Goal: Transaction & Acquisition: Book appointment/travel/reservation

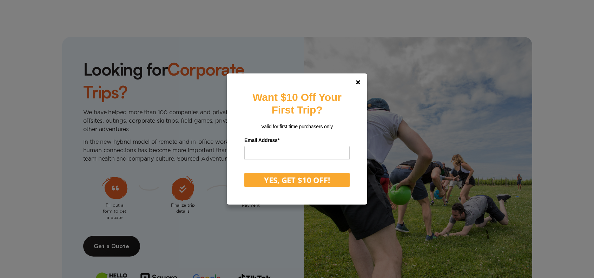
scroll to position [1614, 0]
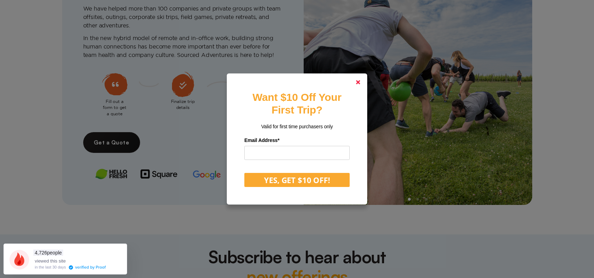
click at [360, 81] on polygon at bounding box center [358, 82] width 4 height 4
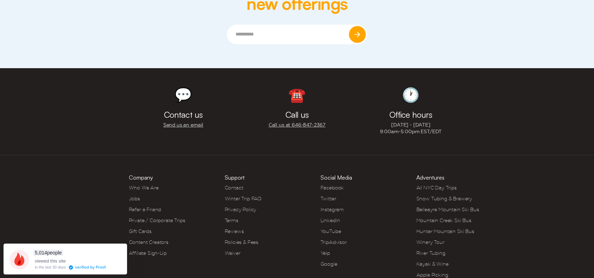
scroll to position [1909, 0]
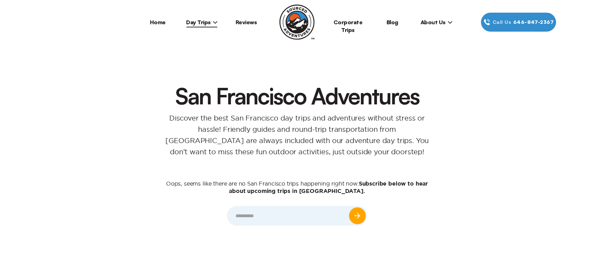
click at [437, 23] on span "About Us" at bounding box center [436, 22] width 32 height 7
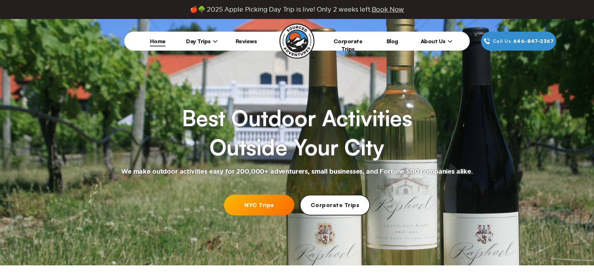
click at [435, 40] on span "About Us" at bounding box center [436, 41] width 32 height 7
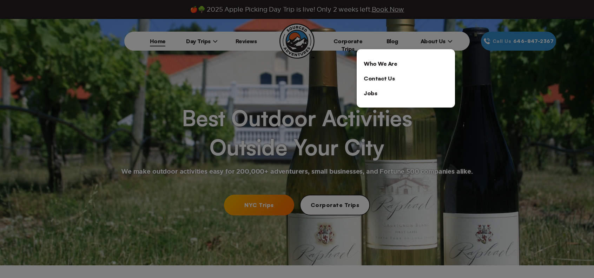
click at [401, 64] on link "Who We Are" at bounding box center [406, 63] width 98 height 15
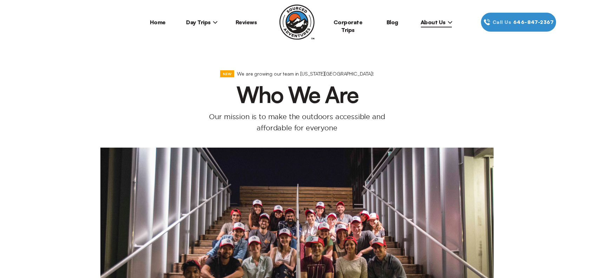
click at [154, 22] on link "Home" at bounding box center [158, 22] width 16 height 7
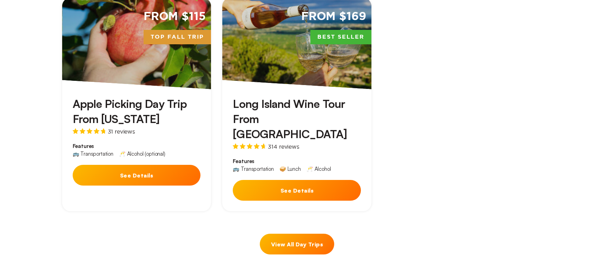
scroll to position [386, 0]
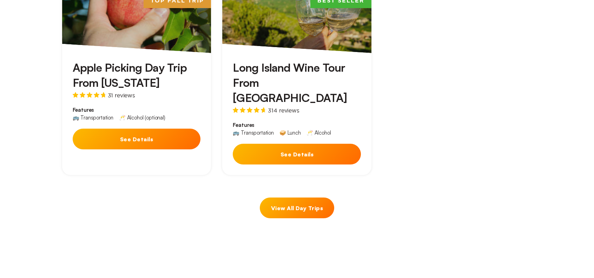
click at [302, 197] on link "View All Day Trips" at bounding box center [297, 207] width 74 height 21
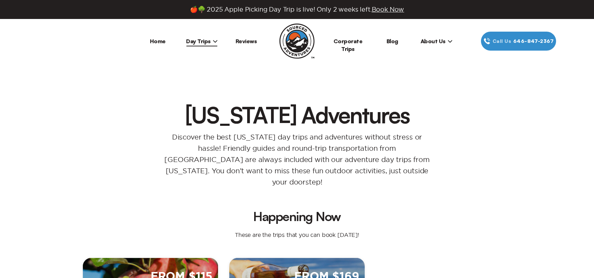
click at [214, 41] on icon at bounding box center [215, 41] width 4 height 2
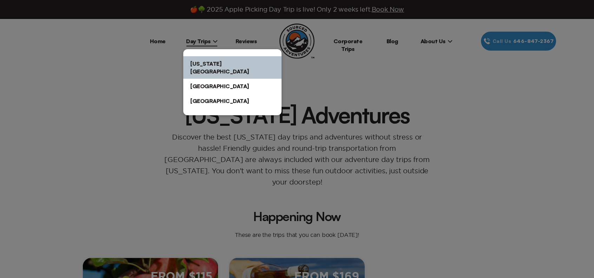
click at [151, 82] on div at bounding box center [297, 139] width 594 height 278
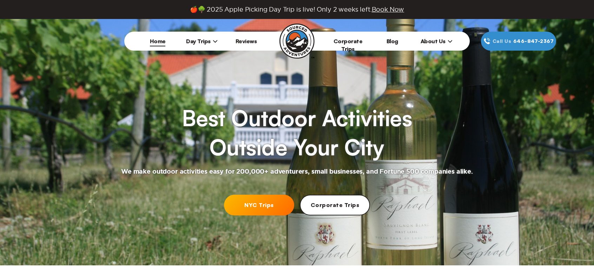
click at [215, 41] on icon at bounding box center [215, 41] width 4 height 2
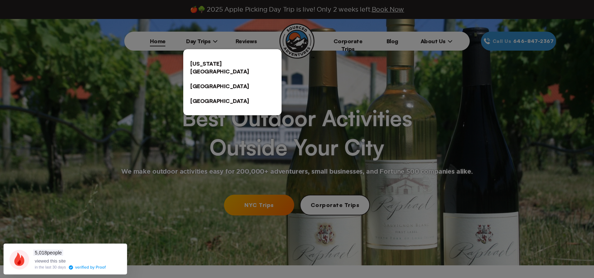
click at [198, 163] on div at bounding box center [297, 139] width 594 height 278
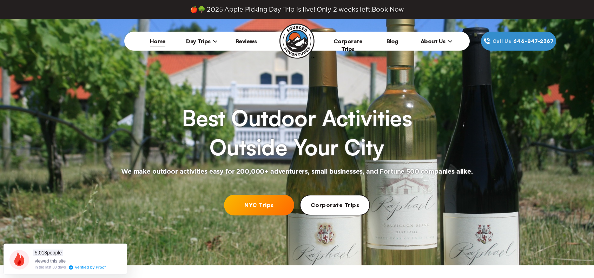
click at [339, 203] on link "Corporate Trips" at bounding box center [335, 204] width 70 height 21
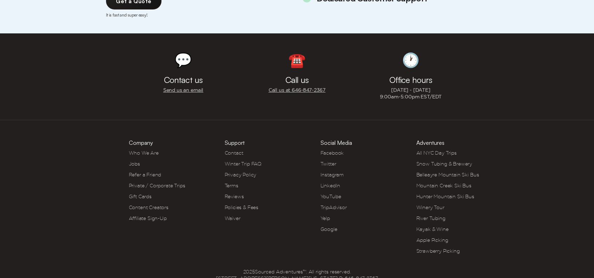
scroll to position [2364, 0]
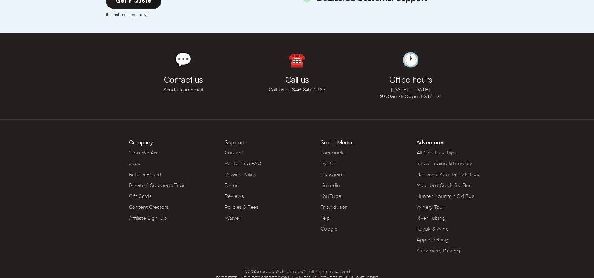
click at [330, 182] on link "LinkedIn" at bounding box center [330, 185] width 20 height 6
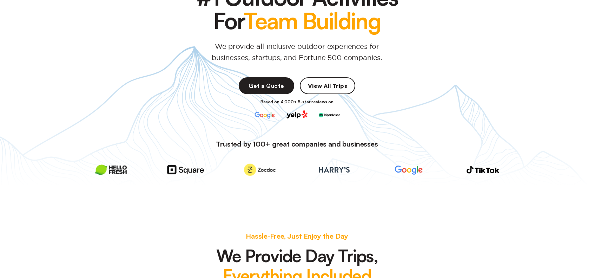
scroll to position [0, 0]
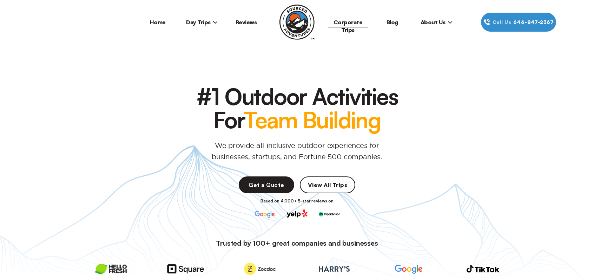
click at [321, 180] on link "View All Trips" at bounding box center [327, 184] width 55 height 17
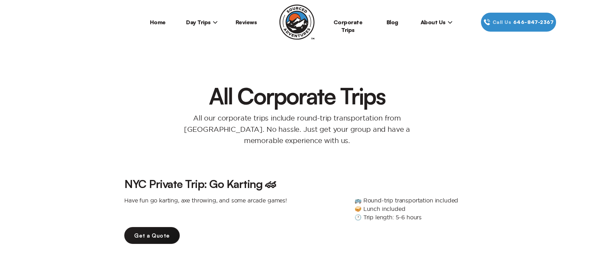
click at [204, 22] on span "Day Trips" at bounding box center [202, 22] width 32 height 7
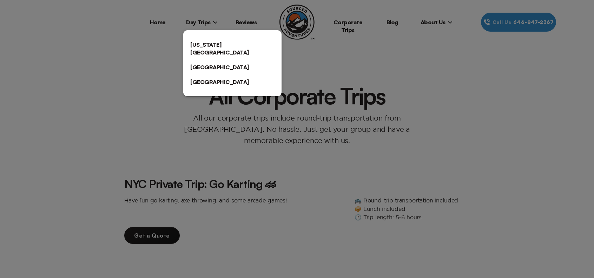
click at [227, 49] on link "[US_STATE][GEOGRAPHIC_DATA]" at bounding box center [232, 48] width 98 height 22
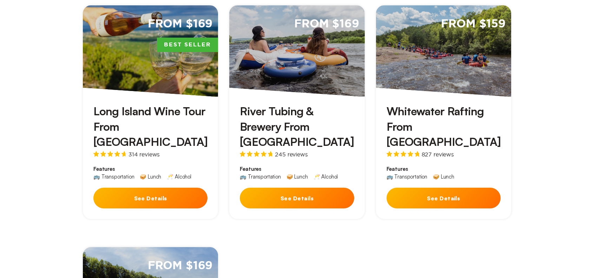
scroll to position [561, 0]
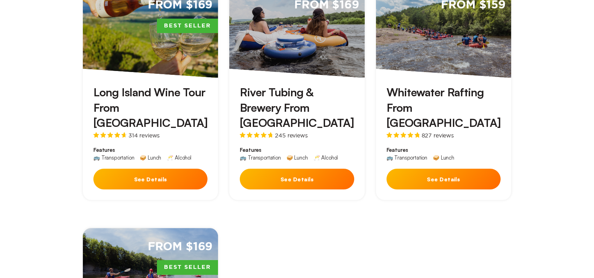
click at [175, 85] on h3 "Long Island Wine Tour From [GEOGRAPHIC_DATA]" at bounding box center [150, 108] width 114 height 46
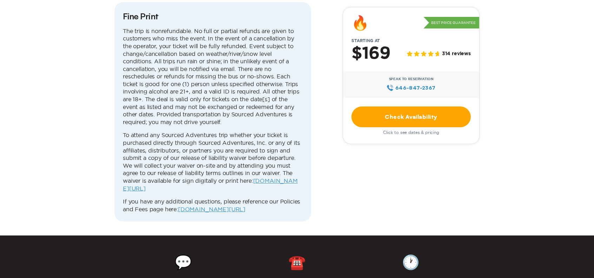
scroll to position [2281, 0]
